Goal: Task Accomplishment & Management: Use online tool/utility

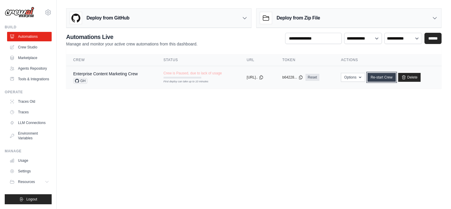
click at [391, 78] on link "Re-start Crew" at bounding box center [382, 77] width 28 height 9
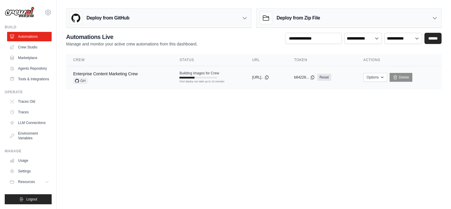
click at [180, 78] on div at bounding box center [187, 78] width 15 height 2
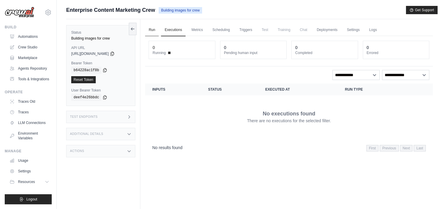
click at [150, 29] on link "Run" at bounding box center [152, 30] width 14 height 12
